Goal: Task Accomplishment & Management: Complete application form

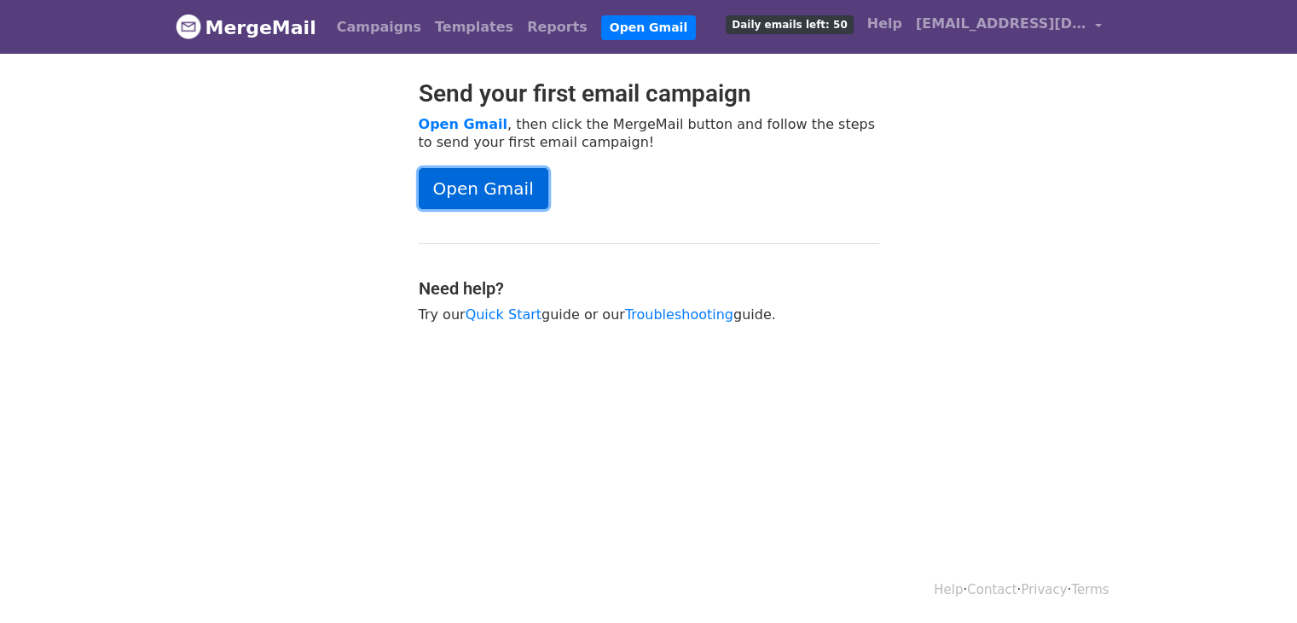
click at [484, 183] on link "Open Gmail" at bounding box center [484, 188] width 130 height 41
click at [615, 27] on link "Open Gmail" at bounding box center [648, 27] width 95 height 25
click at [359, 32] on link "Campaigns" at bounding box center [379, 27] width 98 height 34
click at [351, 34] on link "Campaigns" at bounding box center [379, 27] width 98 height 34
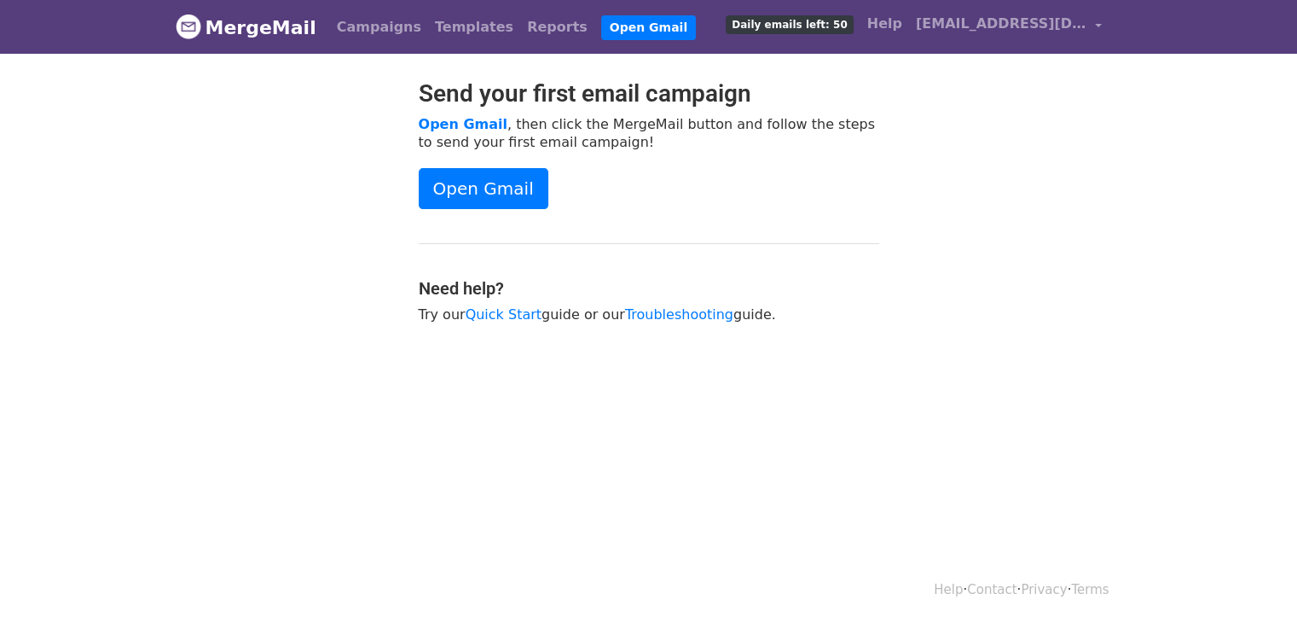
click at [951, 594] on link "Help" at bounding box center [948, 589] width 29 height 15
click at [690, 308] on link "Troubleshooting" at bounding box center [679, 314] width 108 height 16
drag, startPoint x: 0, startPoint y: 0, endPoint x: 321, endPoint y: 151, distance: 354.4
click at [321, 151] on div at bounding box center [284, 209] width 243 height 261
click at [944, 14] on span "[EMAIL_ADDRESS][DOMAIN_NAME]" at bounding box center [1001, 24] width 171 height 20
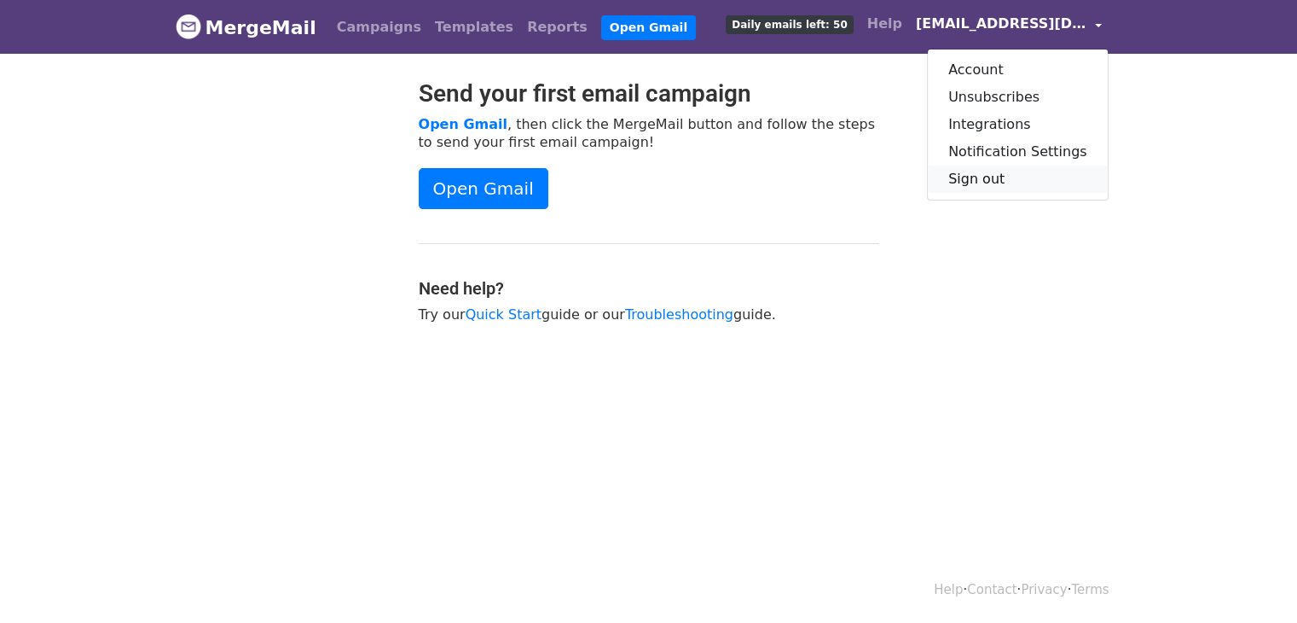
click at [965, 175] on link "Sign out" at bounding box center [1018, 178] width 180 height 27
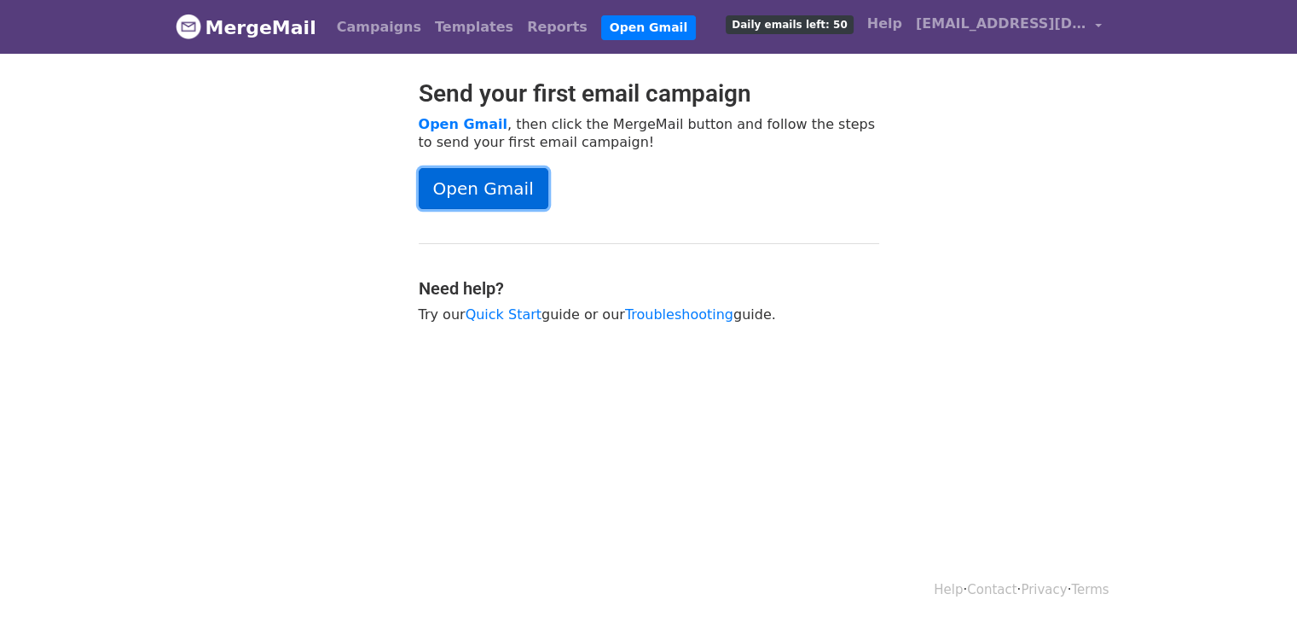
click at [516, 178] on link "Open Gmail" at bounding box center [484, 188] width 130 height 41
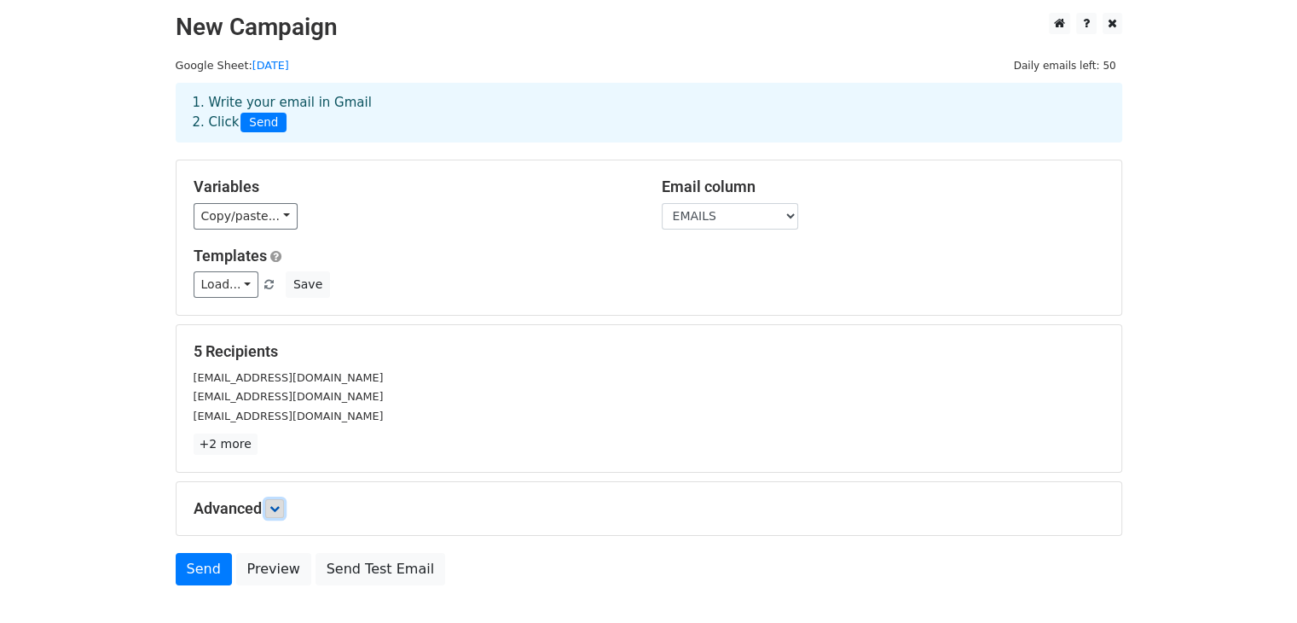
click at [269, 503] on link at bounding box center [274, 508] width 19 height 19
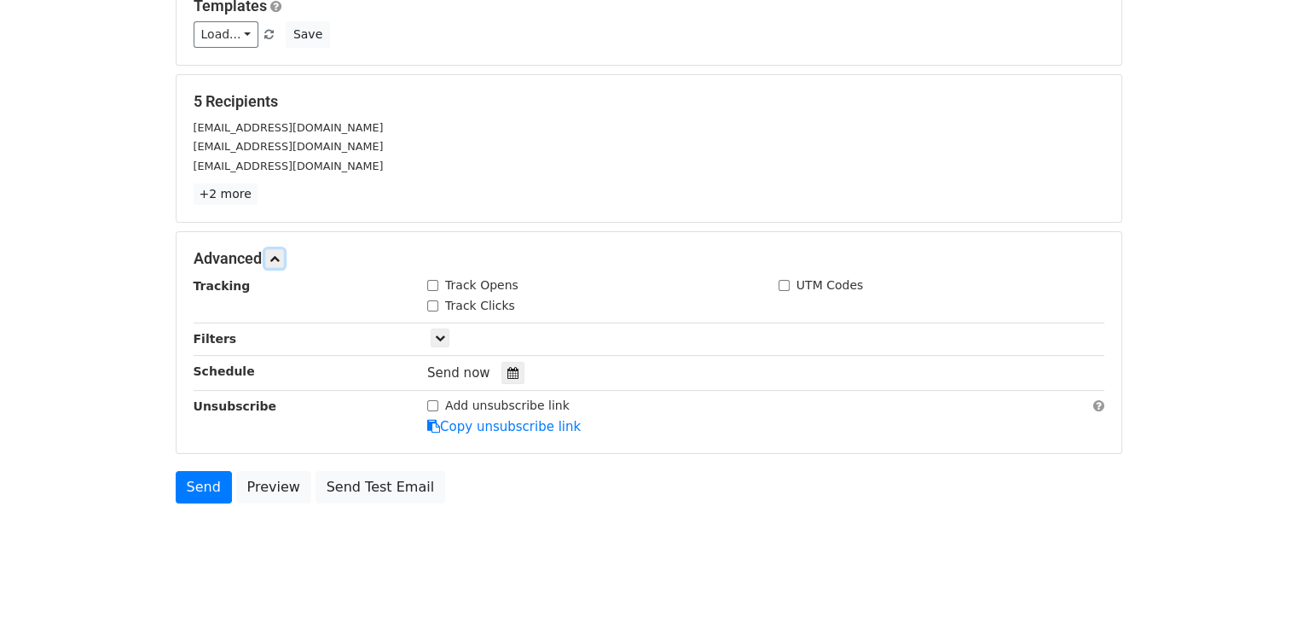
scroll to position [272, 0]
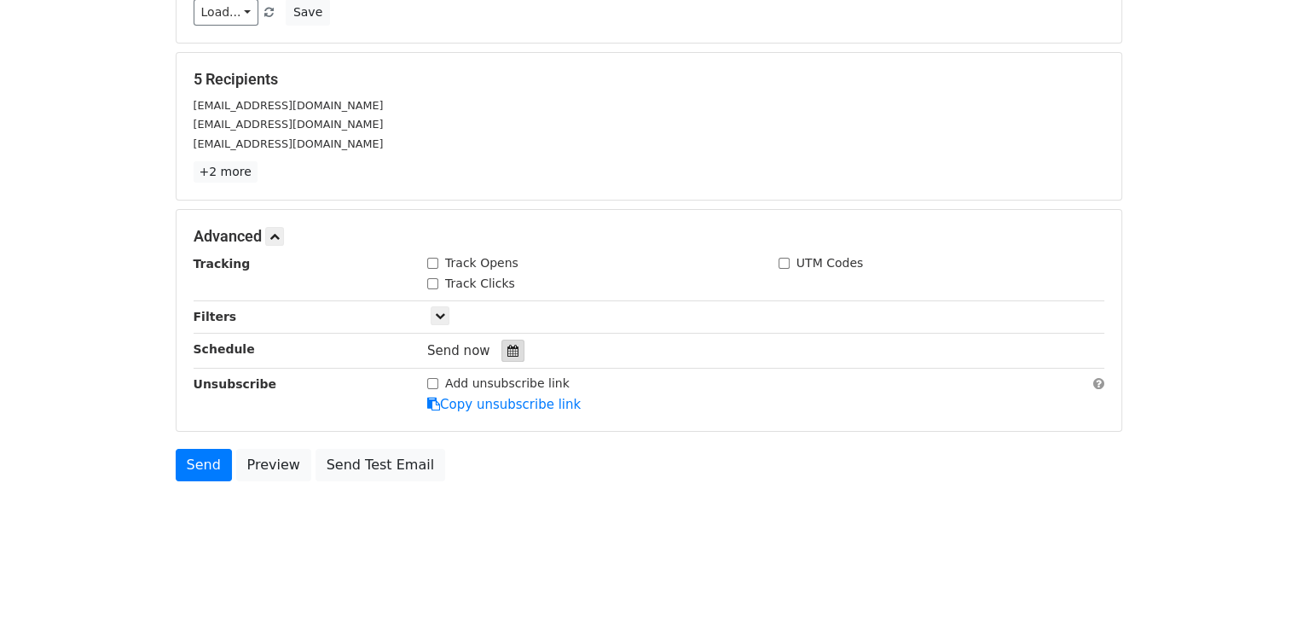
click at [509, 342] on div at bounding box center [512, 350] width 23 height 22
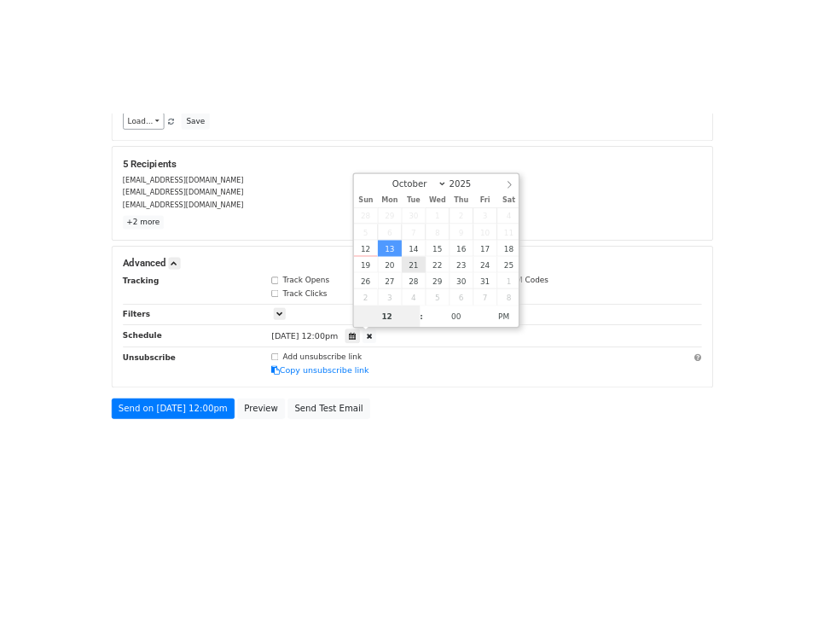
scroll to position [204, 0]
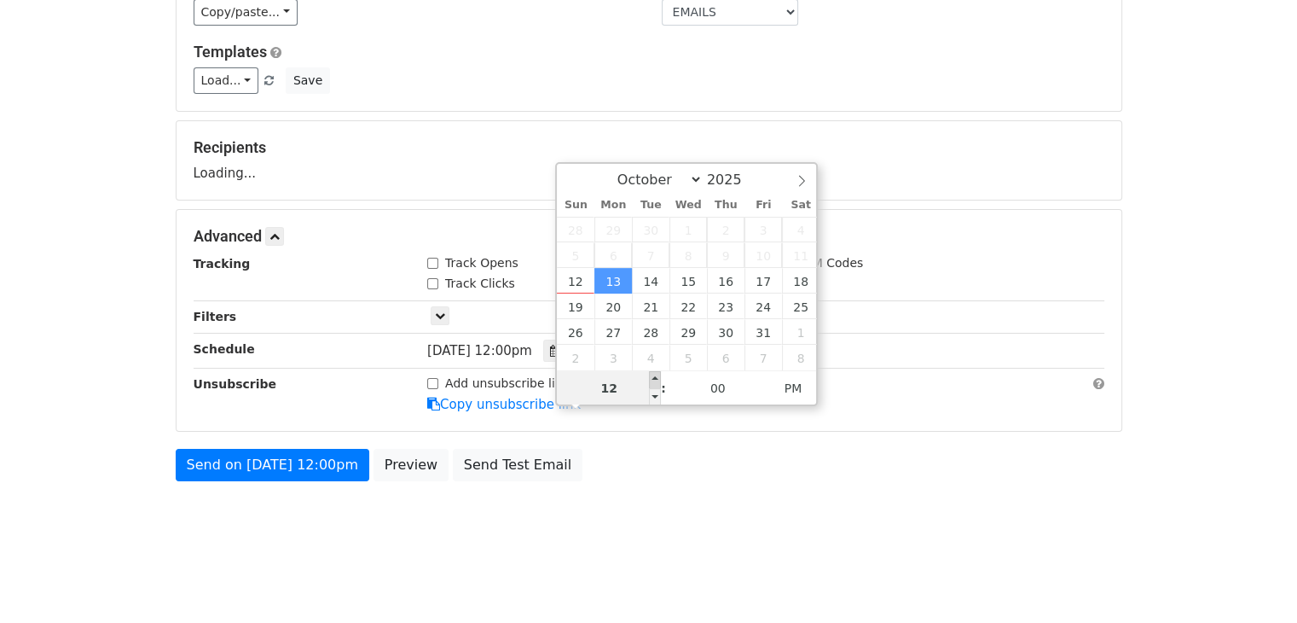
type input "[DATE] 13:00"
type input "01"
click at [655, 375] on span at bounding box center [655, 379] width 12 height 17
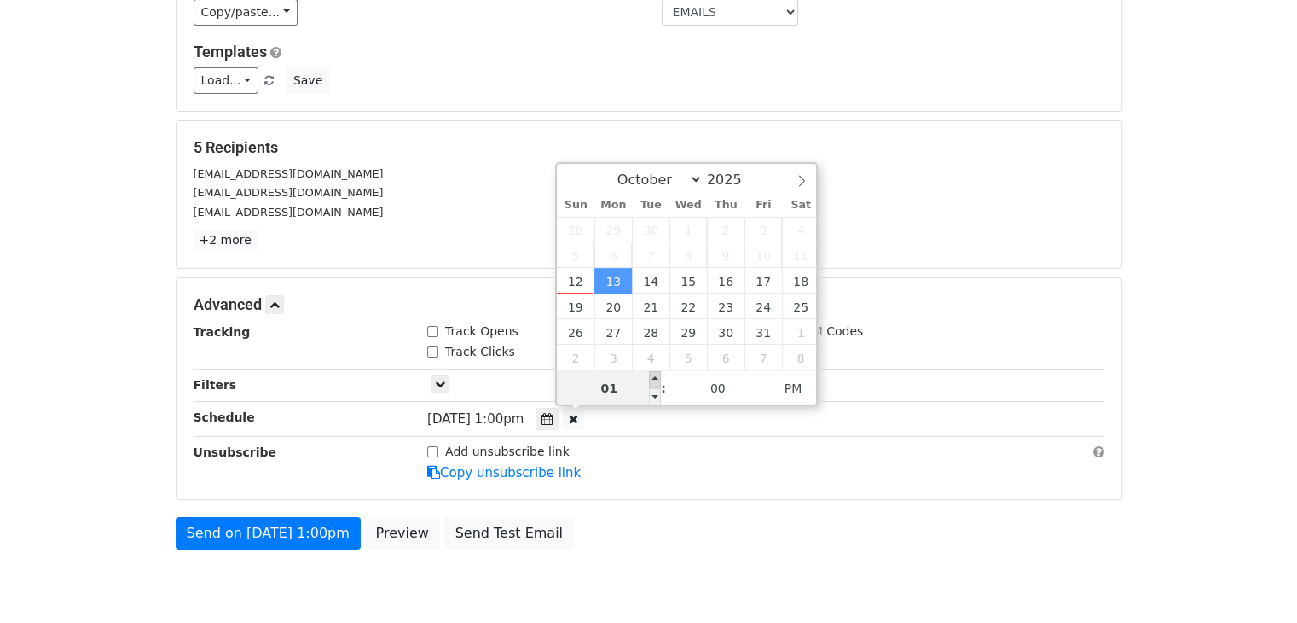
type input "[DATE] 14:00"
type input "02"
click at [655, 375] on span at bounding box center [655, 379] width 12 height 17
type input "[DATE] 15:00"
type input "03"
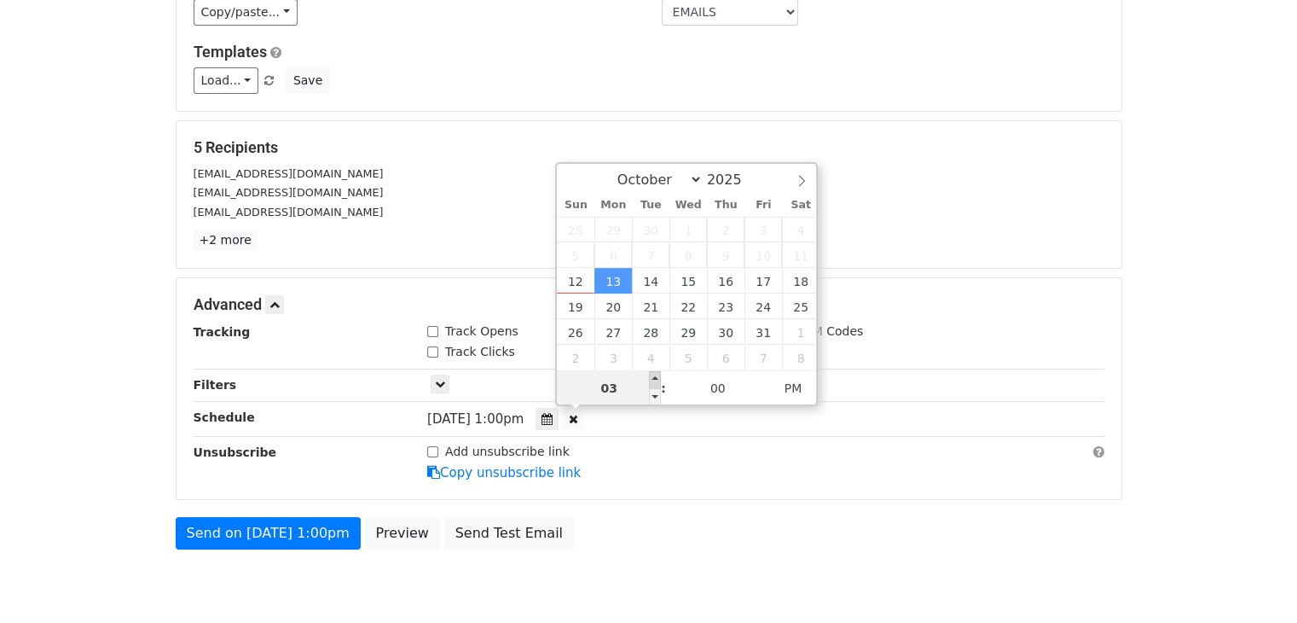
click at [655, 375] on span at bounding box center [655, 379] width 12 height 17
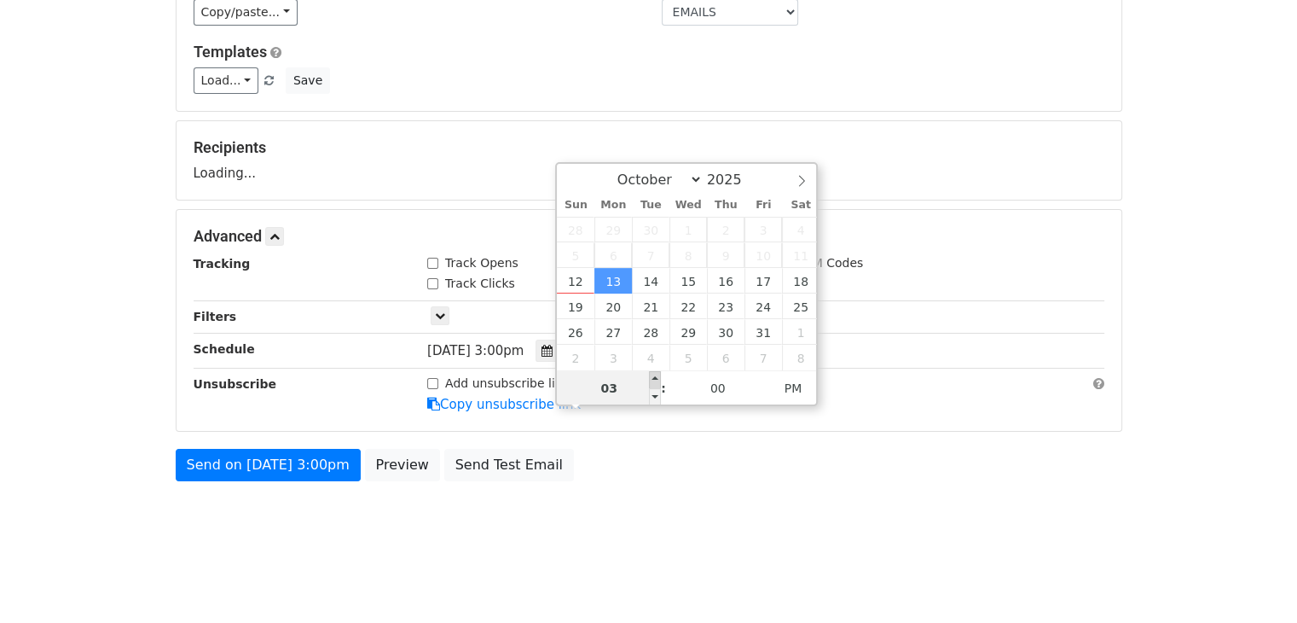
type input "[DATE] 16:00"
type input "04"
click at [652, 378] on span at bounding box center [655, 379] width 12 height 17
type input "[DATE] 16:05"
type input "05"
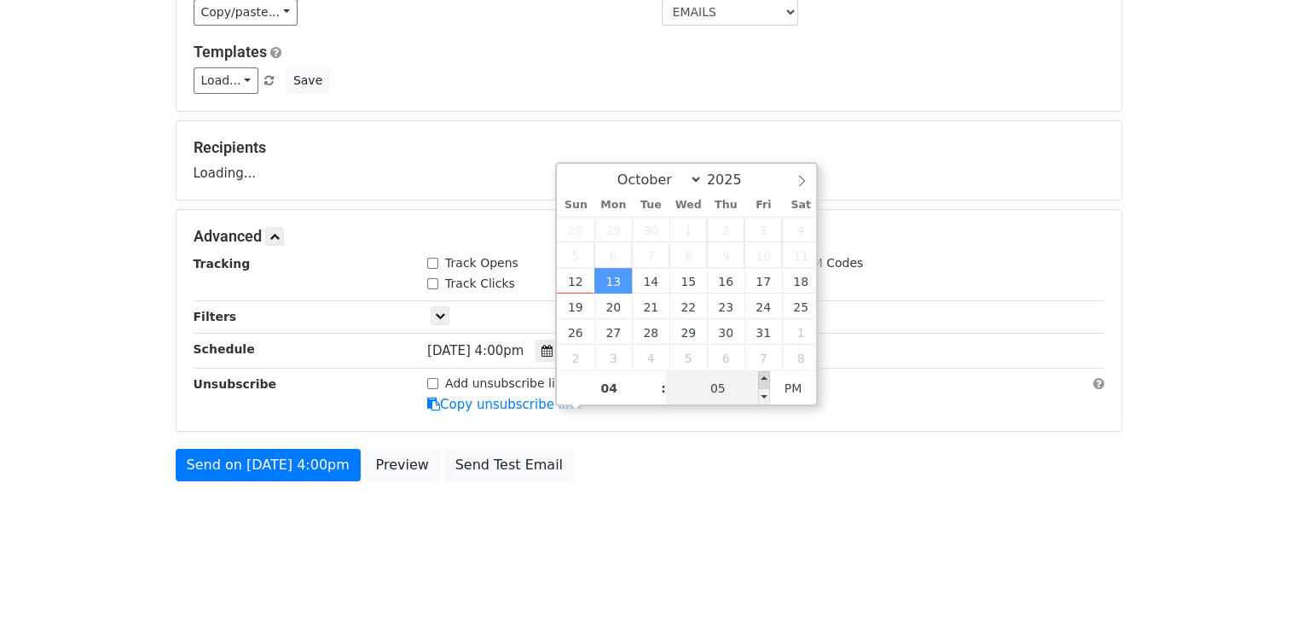
click at [764, 382] on span at bounding box center [764, 379] width 12 height 17
type input "[DATE] 16:10"
type input "10"
click at [764, 382] on span at bounding box center [764, 379] width 12 height 17
type input "[DATE] 16:15"
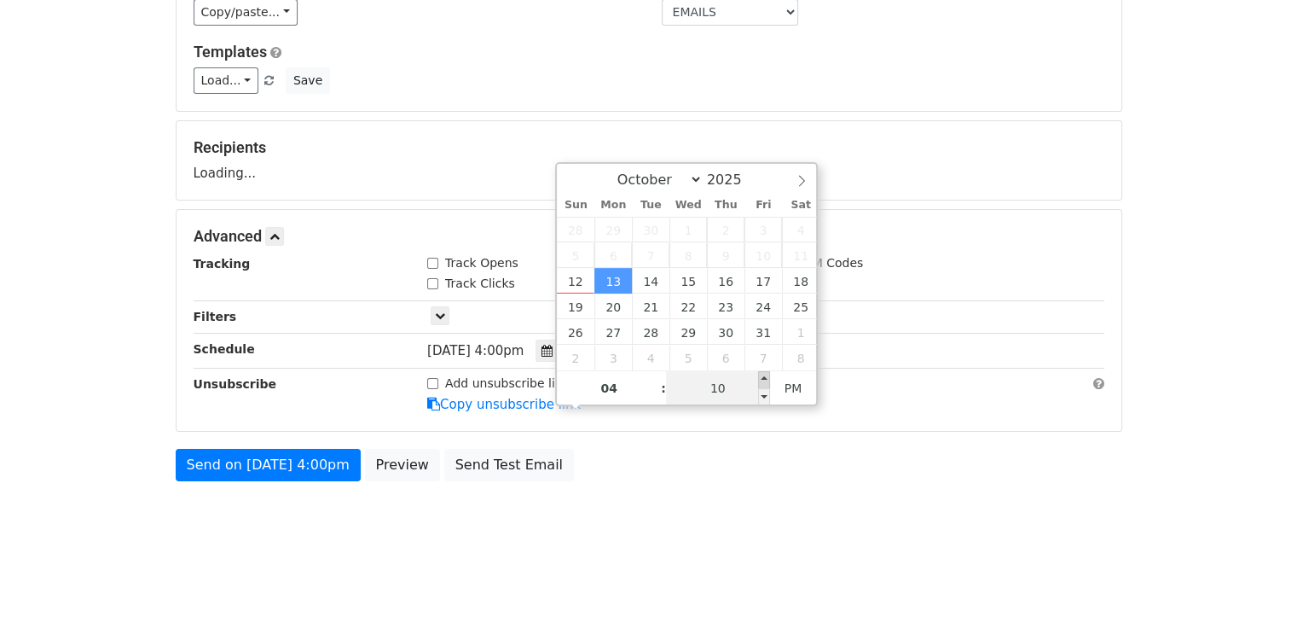
type input "15"
click at [764, 382] on span at bounding box center [764, 379] width 12 height 17
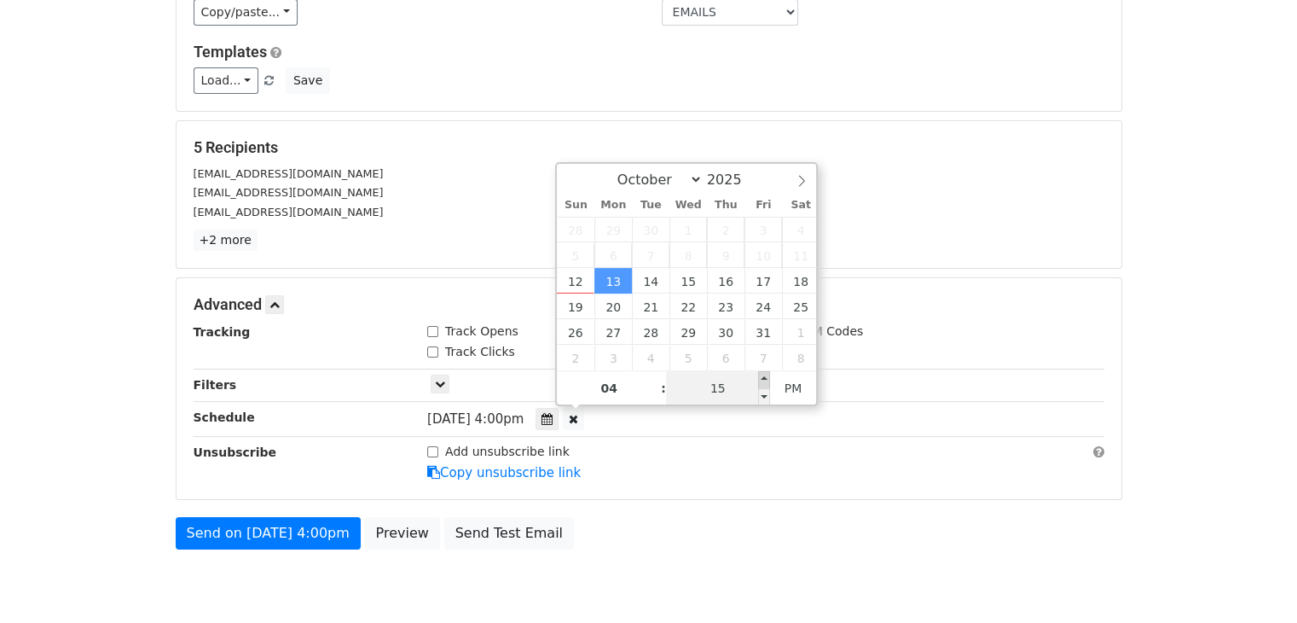
type input "[DATE] 16:20"
type input "20"
click at [764, 382] on span at bounding box center [764, 379] width 12 height 17
type input "[DATE] 16:25"
type input "25"
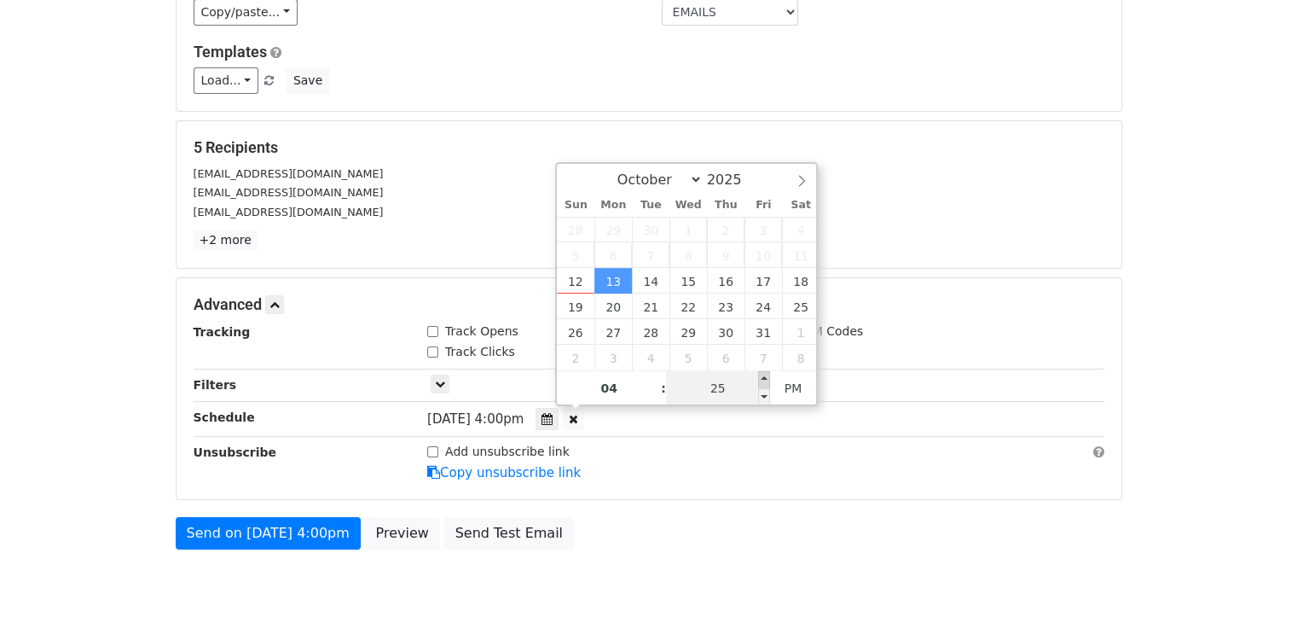
click at [764, 382] on span at bounding box center [764, 379] width 12 height 17
type input "[DATE] 16:30"
type input "30"
click at [764, 382] on span at bounding box center [764, 379] width 12 height 17
type input "[DATE] 16:35"
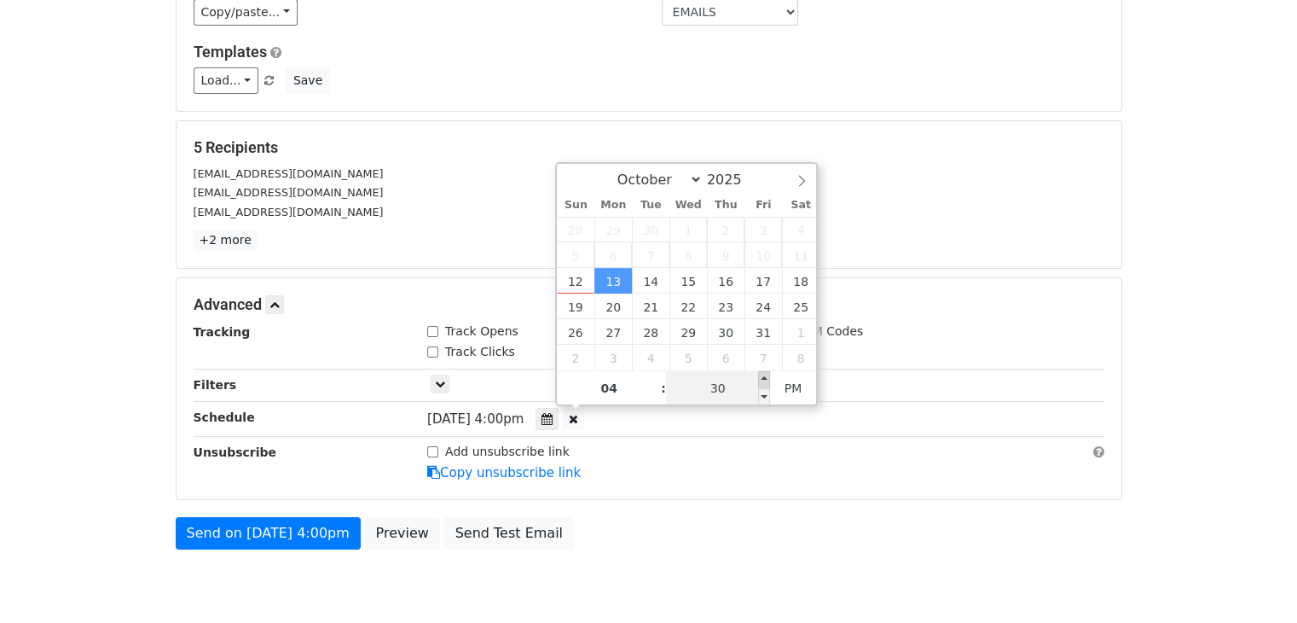
type input "35"
click at [764, 382] on span at bounding box center [764, 379] width 12 height 17
type input "[DATE] 16:40"
type input "40"
click at [764, 382] on span at bounding box center [764, 379] width 12 height 17
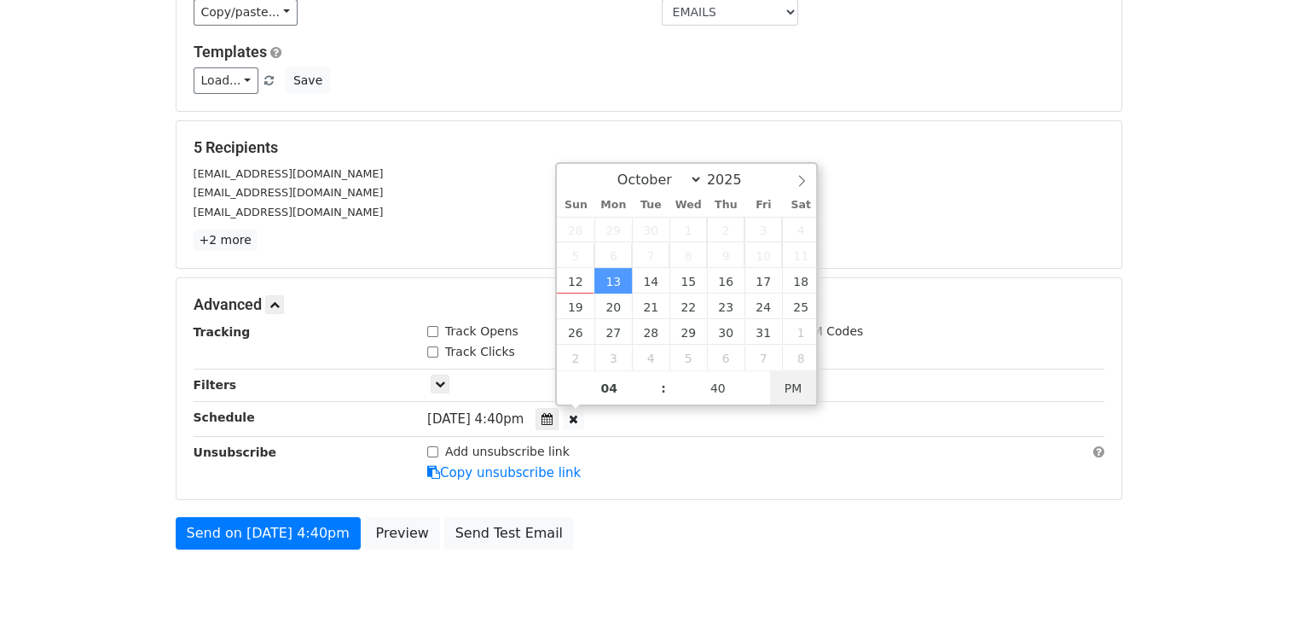
type input "[DATE] 04:40"
click at [786, 387] on span "PM" at bounding box center [793, 388] width 47 height 34
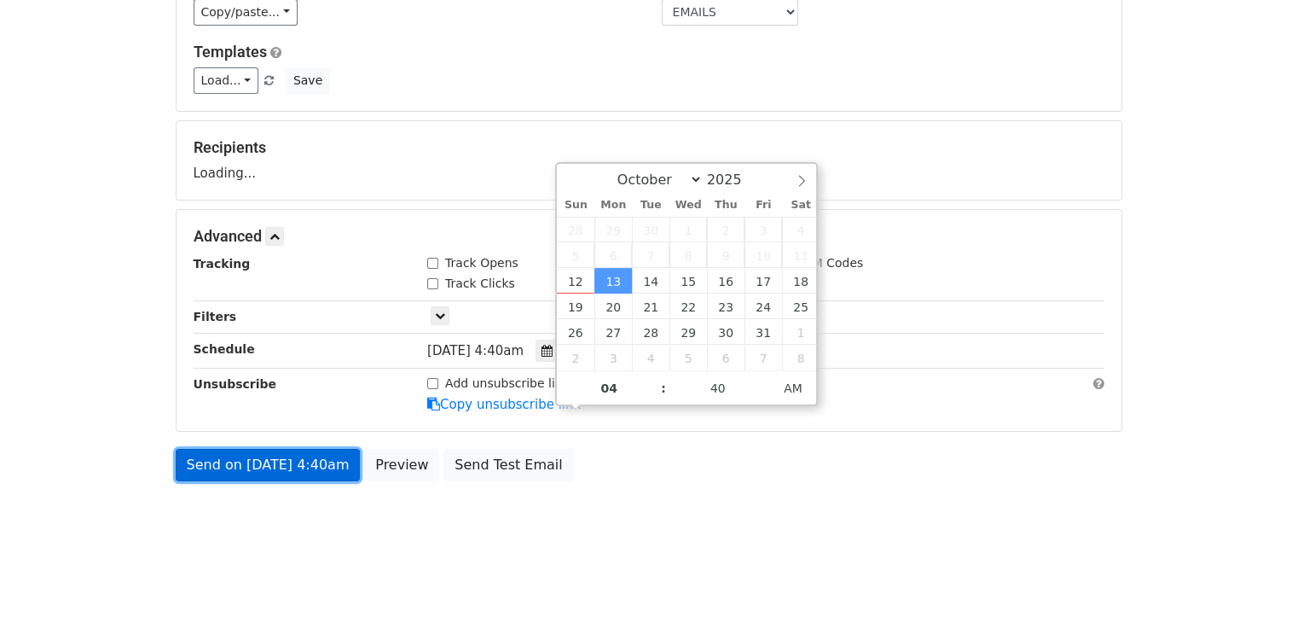
click at [298, 461] on link "Send on [DATE] 4:40am" at bounding box center [268, 465] width 185 height 32
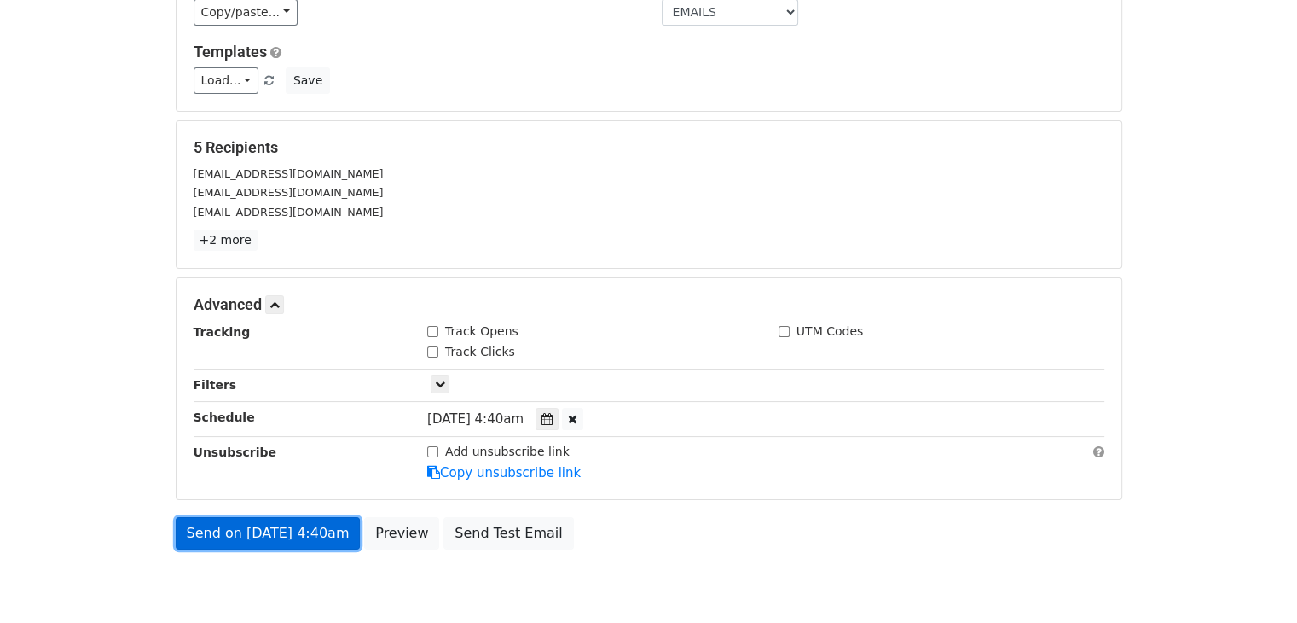
click at [200, 524] on link "Send on [DATE] 4:40am" at bounding box center [268, 533] width 185 height 32
click at [199, 530] on link "Send on [DATE] 4:40am" at bounding box center [268, 533] width 185 height 32
click at [436, 346] on input "Track Clicks" at bounding box center [432, 351] width 11 height 11
checkbox input "true"
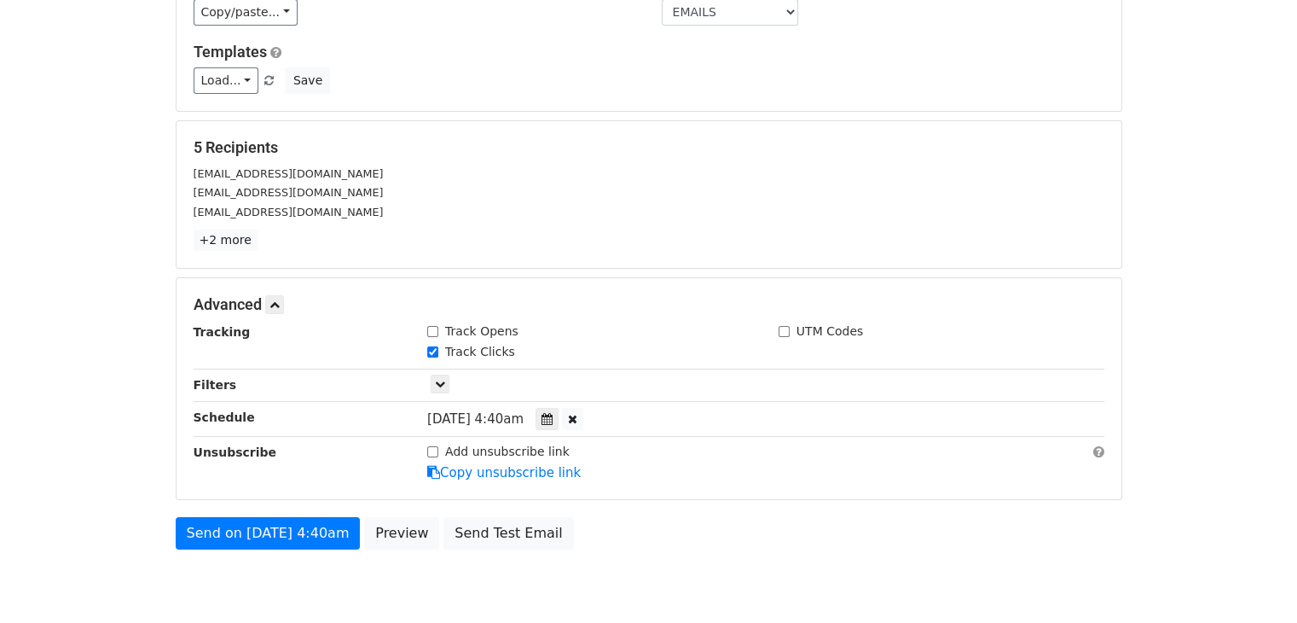
click at [434, 326] on input "Track Opens" at bounding box center [432, 331] width 11 height 11
checkbox input "true"
click at [304, 535] on link "Send on [DATE] 4:40am" at bounding box center [268, 533] width 185 height 32
click at [438, 443] on div "Add unsubscribe link" at bounding box center [498, 452] width 142 height 18
click at [433, 446] on input "Add unsubscribe link" at bounding box center [432, 451] width 11 height 11
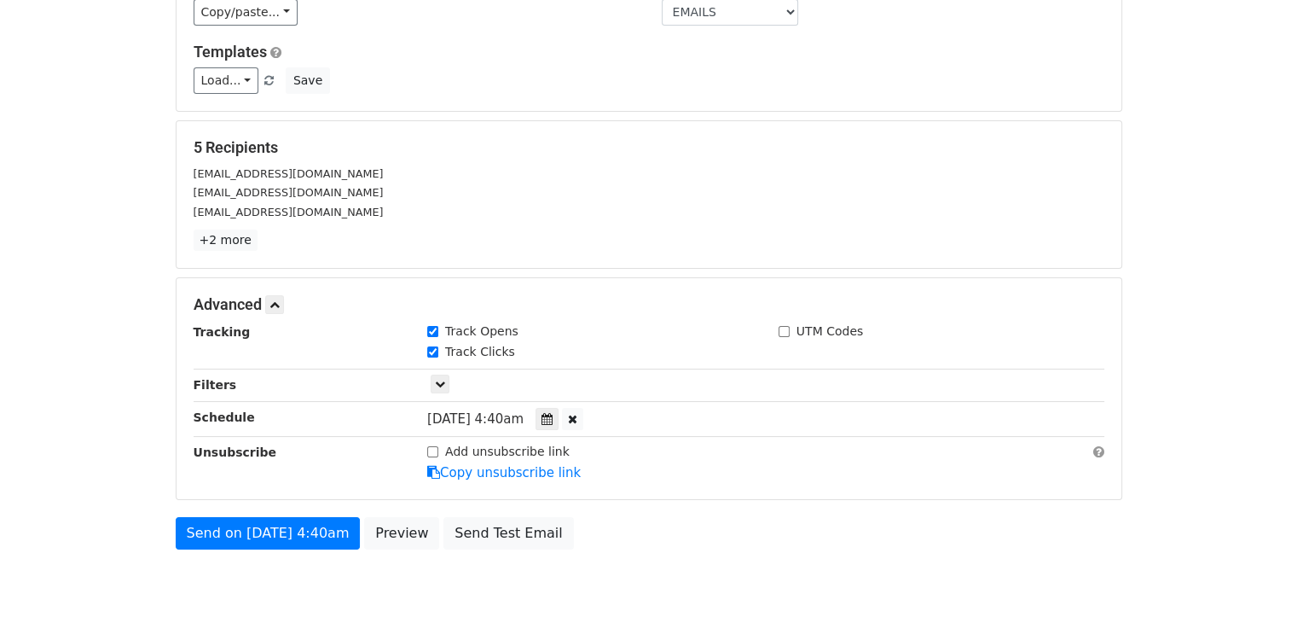
checkbox input "true"
click at [300, 526] on link "Send on [DATE] 4:40am" at bounding box center [268, 533] width 185 height 32
click at [326, 537] on link "Send on [DATE] 4:40am" at bounding box center [268, 533] width 185 height 32
